Goal: Communication & Community: Participate in discussion

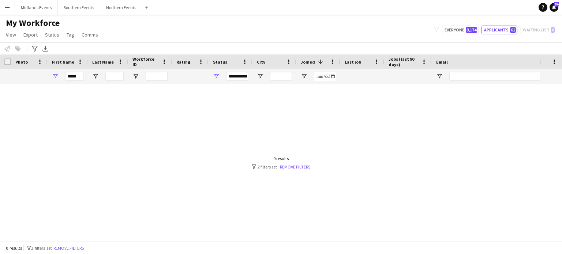
click at [138, 209] on div at bounding box center [270, 160] width 540 height 152
click at [48, 4] on button "Midlands Events Close" at bounding box center [36, 7] width 43 height 14
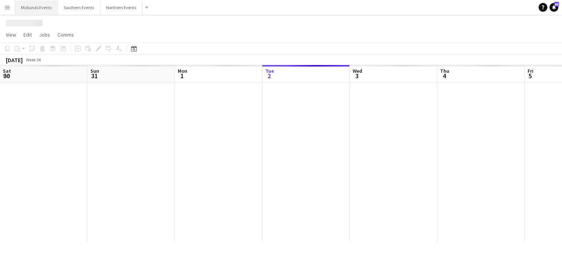
scroll to position [0, 175]
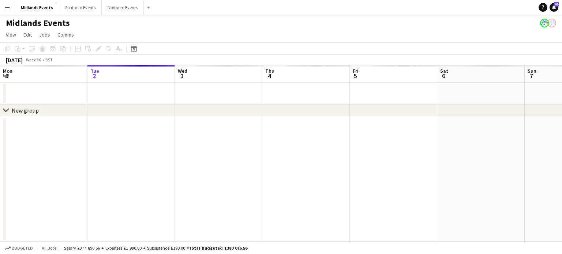
click at [7, 3] on button "Menu" at bounding box center [7, 7] width 15 height 15
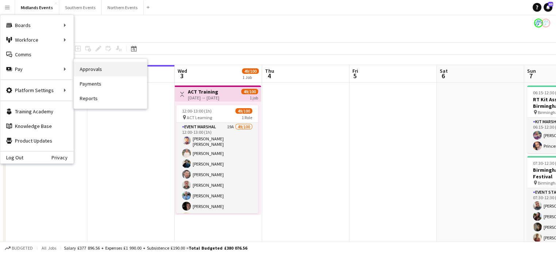
click at [98, 72] on link "Approvals" at bounding box center [110, 69] width 73 height 15
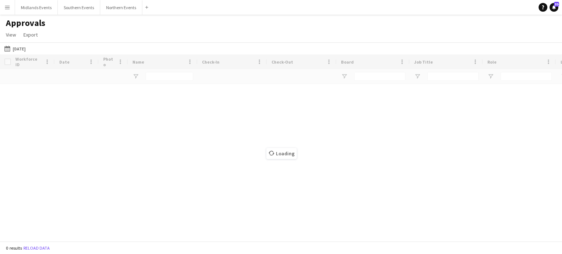
type input "******"
type input "**"
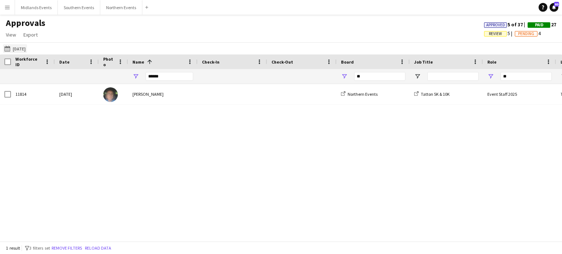
click at [17, 47] on button "[DATE] [DATE]" at bounding box center [15, 48] width 24 height 9
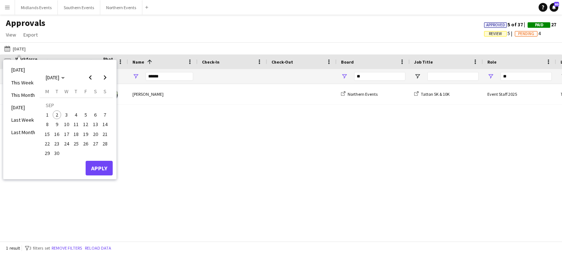
click at [109, 140] on button "28" at bounding box center [105, 144] width 10 height 10
click at [92, 74] on span "Previous month" at bounding box center [90, 77] width 15 height 15
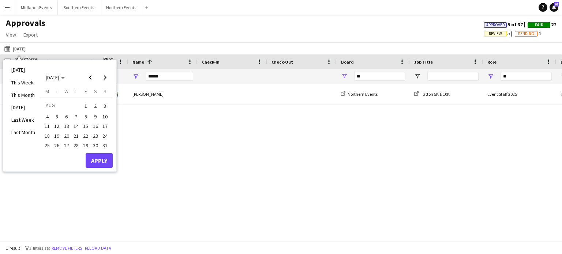
click at [74, 146] on span "28" at bounding box center [76, 145] width 9 height 9
click at [161, 79] on input "******" at bounding box center [170, 76] width 48 height 9
type input "*"
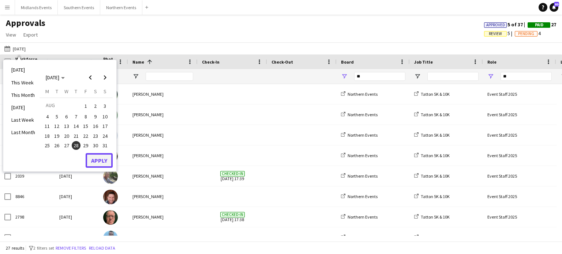
click at [98, 157] on button "Apply" at bounding box center [99, 160] width 27 height 15
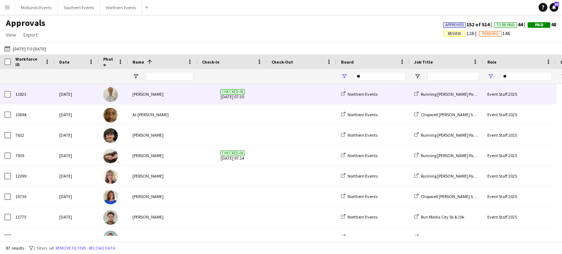
click at [142, 93] on div "[PERSON_NAME]" at bounding box center [163, 94] width 70 height 20
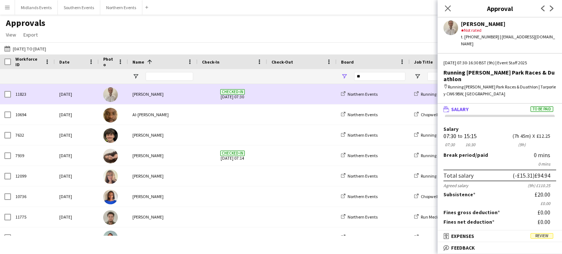
click at [142, 93] on div "[PERSON_NAME]" at bounding box center [163, 94] width 70 height 20
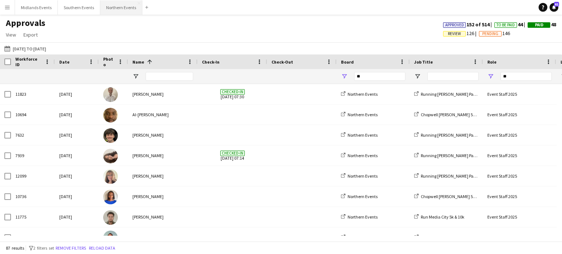
click at [128, 9] on button "Northern Events Close" at bounding box center [121, 7] width 42 height 14
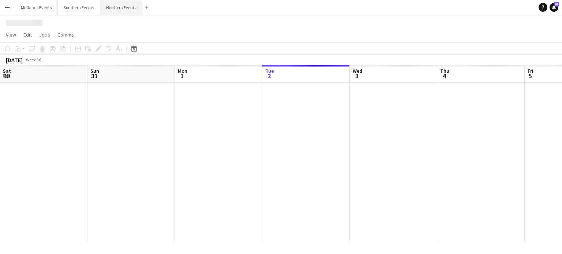
scroll to position [0, 175]
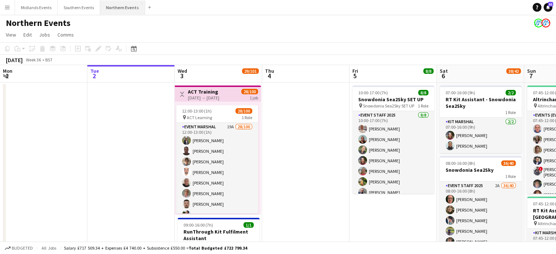
click at [128, 9] on button "Northern Events Close" at bounding box center [122, 7] width 45 height 14
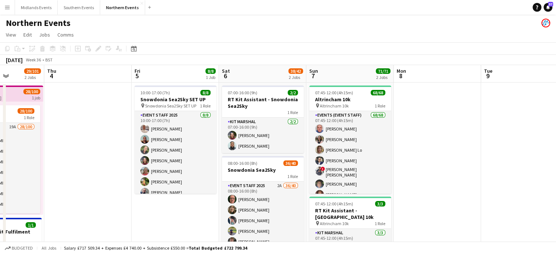
scroll to position [0, 309]
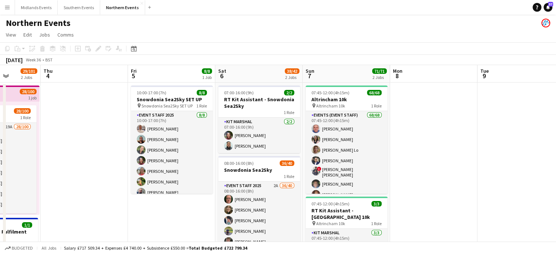
drag, startPoint x: 399, startPoint y: 231, endPoint x: 178, endPoint y: 225, distance: 221.8
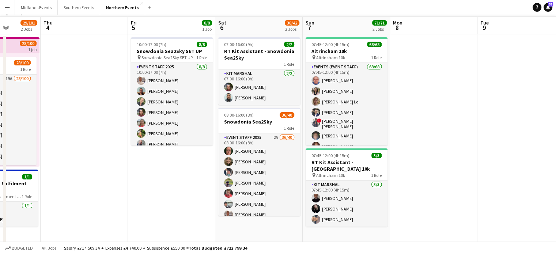
scroll to position [0, 0]
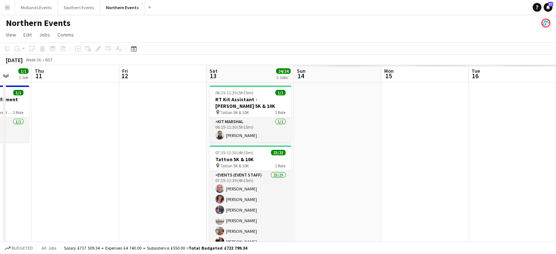
drag, startPoint x: 438, startPoint y: 143, endPoint x: 78, endPoint y: 190, distance: 363.1
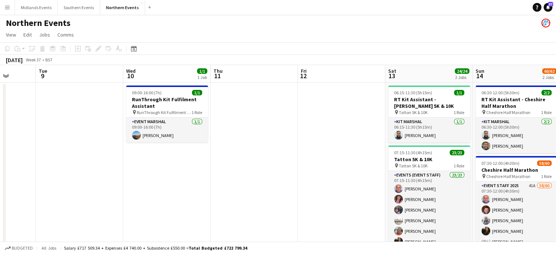
drag, startPoint x: 249, startPoint y: 200, endPoint x: 92, endPoint y: 212, distance: 157.4
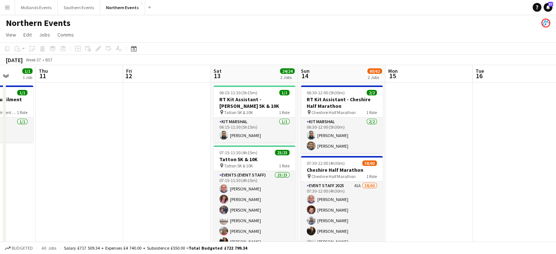
scroll to position [0, 316]
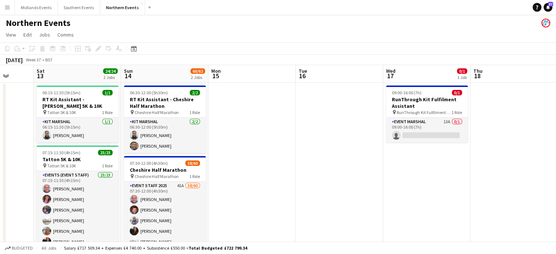
drag, startPoint x: 398, startPoint y: 215, endPoint x: 108, endPoint y: 215, distance: 290.1
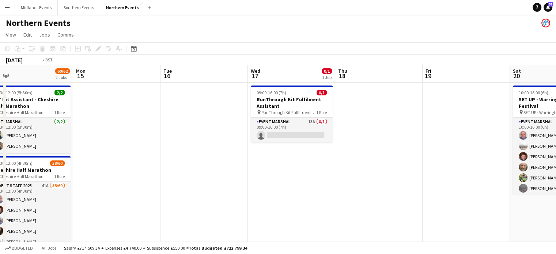
scroll to position [0, 177]
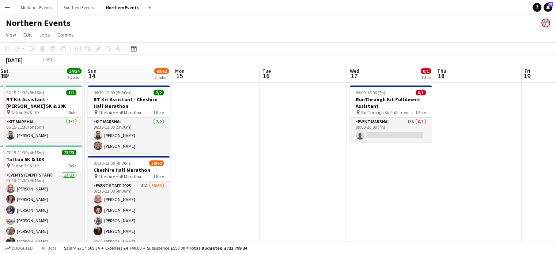
drag, startPoint x: 337, startPoint y: 232, endPoint x: 127, endPoint y: 250, distance: 210.0
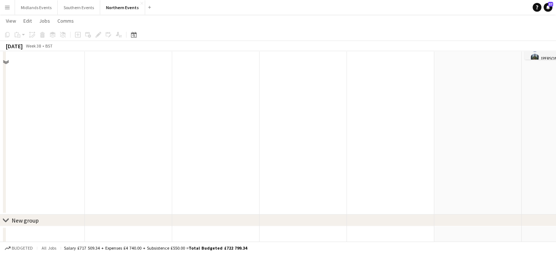
drag, startPoint x: 351, startPoint y: 249, endPoint x: 143, endPoint y: 264, distance: 208.3
click at [143, 254] on html "Menu Boards Boards Boards All jobs Status Workforce Workforce My Workforce Recr…" at bounding box center [278, 35] width 556 height 520
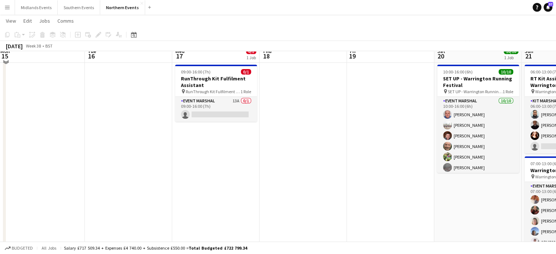
scroll to position [0, 0]
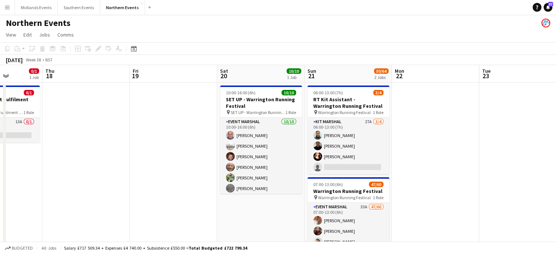
drag, startPoint x: 433, startPoint y: 229, endPoint x: 247, endPoint y: 236, distance: 186.0
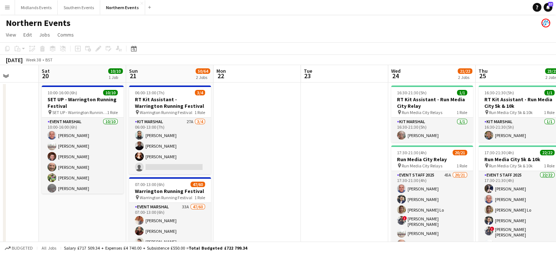
drag, startPoint x: 465, startPoint y: 229, endPoint x: 283, endPoint y: 237, distance: 182.3
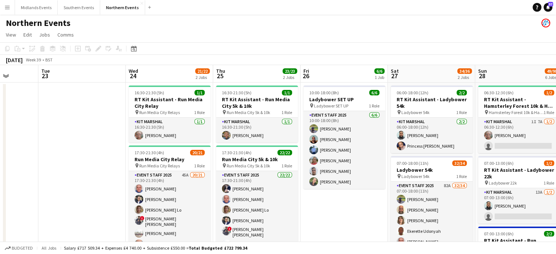
drag, startPoint x: 342, startPoint y: 222, endPoint x: 83, endPoint y: 219, distance: 258.6
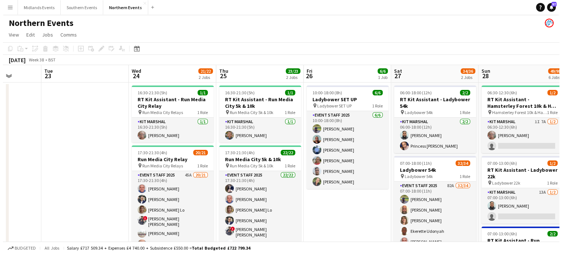
scroll to position [0, 225]
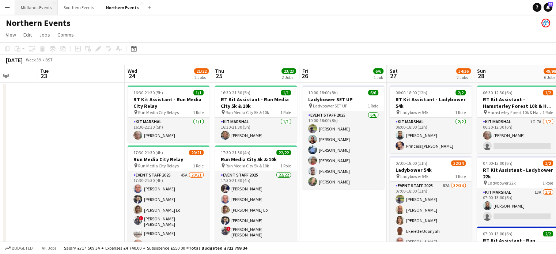
click at [43, 7] on button "Midlands Events Close" at bounding box center [36, 7] width 43 height 14
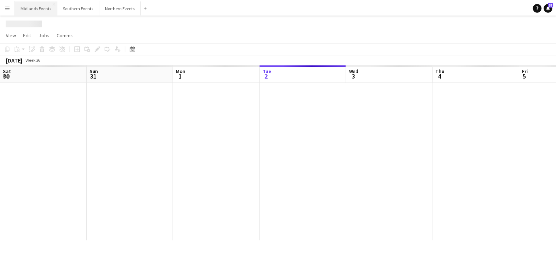
scroll to position [0, 175]
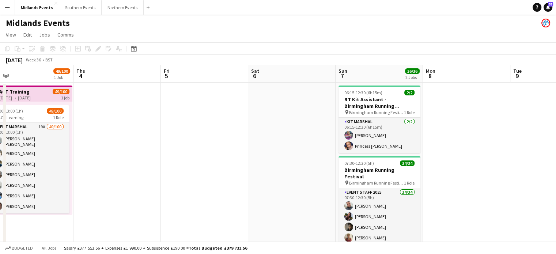
drag, startPoint x: 393, startPoint y: 207, endPoint x: 98, endPoint y: 248, distance: 297.7
click at [98, 248] on app-board "Midlands Events View Day view expanded Day view collapsed Month view Date picke…" at bounding box center [278, 170] width 556 height 311
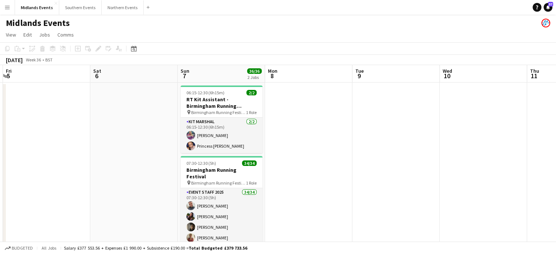
drag, startPoint x: 449, startPoint y: 228, endPoint x: 80, endPoint y: 229, distance: 368.4
click at [80, 229] on app-calendar-viewport "Mon 1 Tue 2 Wed 3 49/100 1 Job Thu 4 Fri 5 Sat 6 Sun 7 36/36 2 Jobs Mon 8 Tue 9…" at bounding box center [278, 189] width 556 height 248
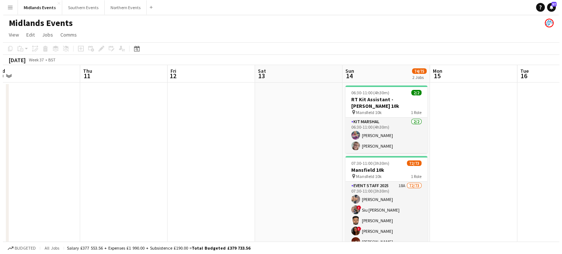
scroll to position [0, 296]
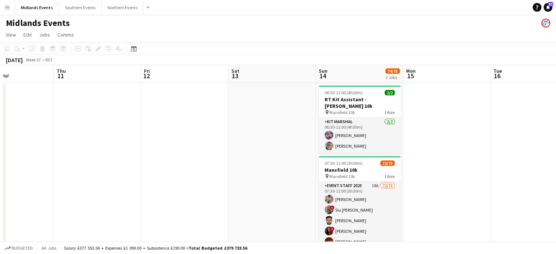
drag, startPoint x: 181, startPoint y: 221, endPoint x: 6, endPoint y: 226, distance: 174.9
click at [6, 226] on app-calendar-viewport "Sun 7 36/36 2 Jobs Mon 8 Tue 9 Wed 10 Thu 11 Fri 12 Sat 13 Sun 14 74/75 2 Jobs …" at bounding box center [278, 189] width 556 height 248
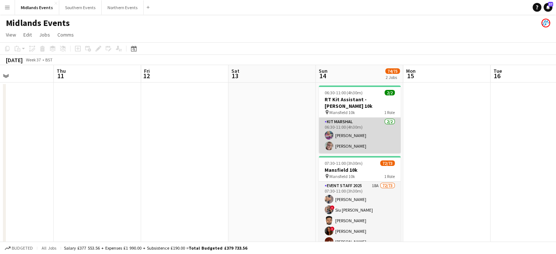
click at [346, 128] on app-card-role "Kit Marshal [DATE] 06:30-11:00 (4h30m) [PERSON_NAME] [PERSON_NAME]" at bounding box center [360, 135] width 82 height 35
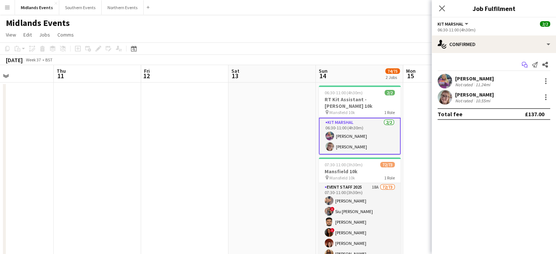
click at [525, 64] on icon at bounding box center [526, 66] width 4 height 4
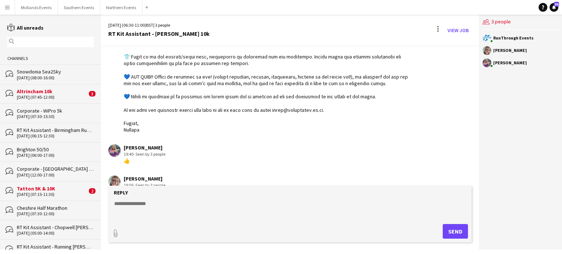
scroll to position [317, 0]
